Goal: Find specific page/section: Find specific page/section

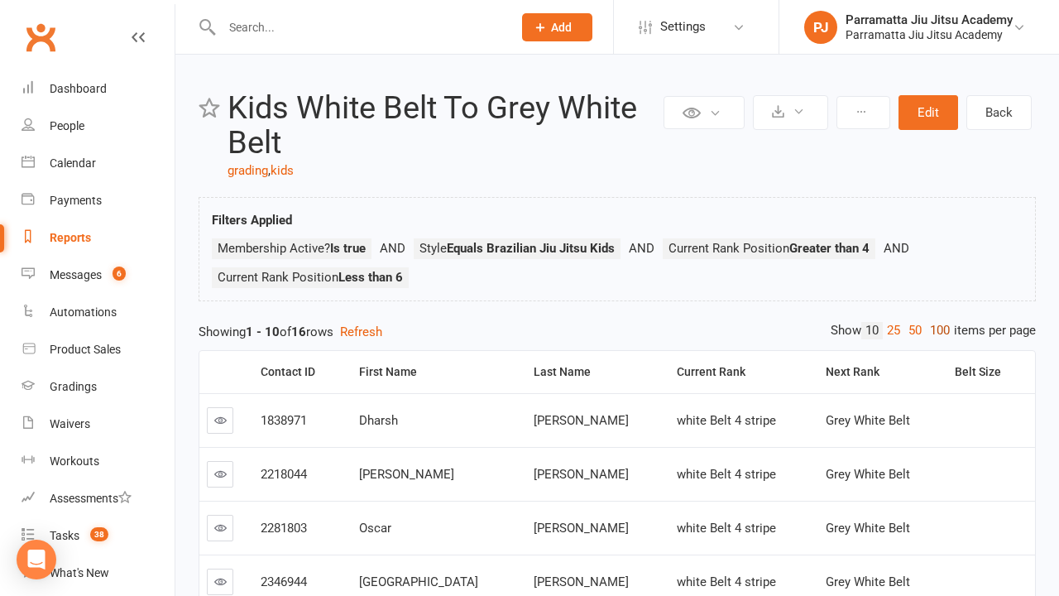
click at [936, 330] on link "100" at bounding box center [940, 330] width 28 height 17
click at [553, 371] on div "Last Name" at bounding box center [602, 372] width 120 height 12
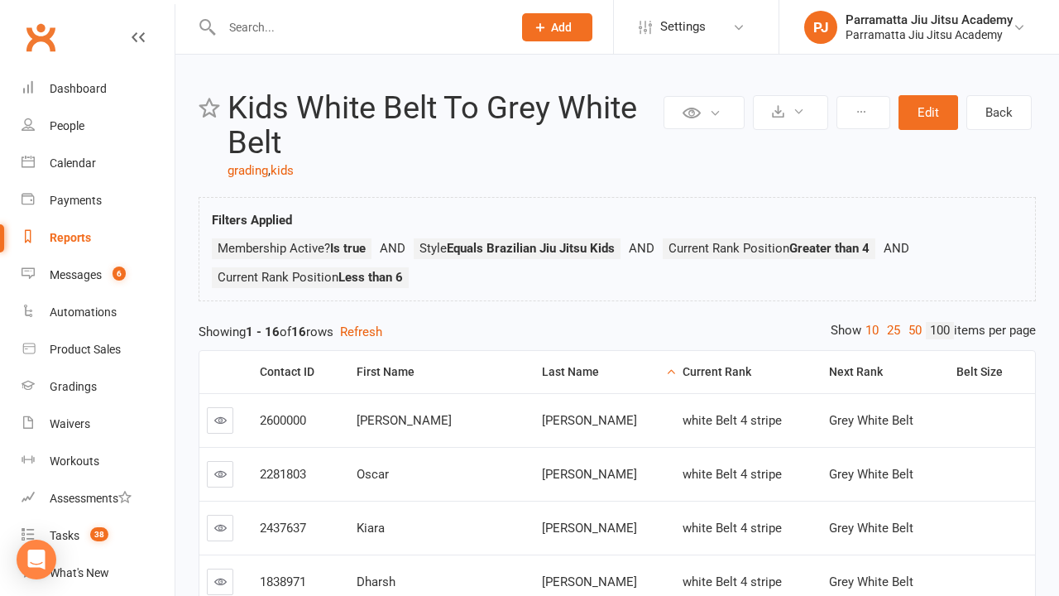
click at [553, 371] on div "Last Name" at bounding box center [602, 372] width 120 height 12
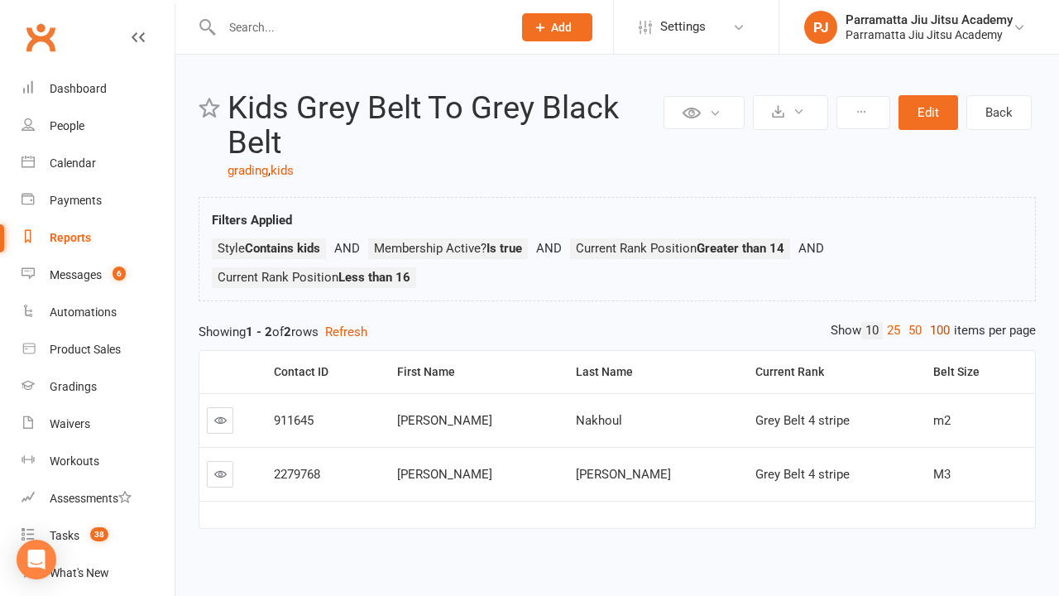
click at [936, 330] on link "100" at bounding box center [940, 330] width 28 height 17
